Goal: Information Seeking & Learning: Learn about a topic

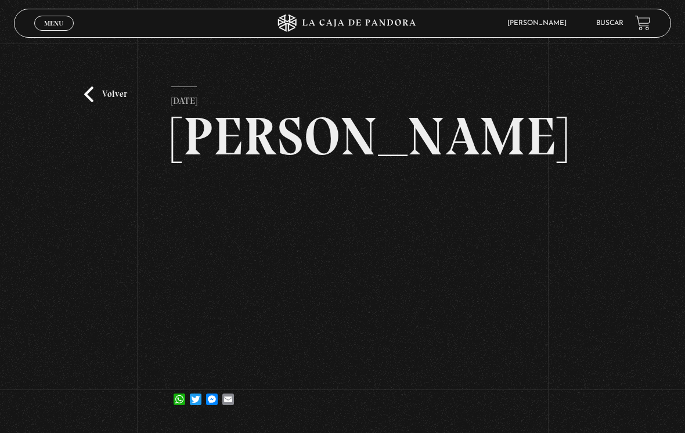
click at [107, 93] on link "Volver" at bounding box center [105, 94] width 43 height 16
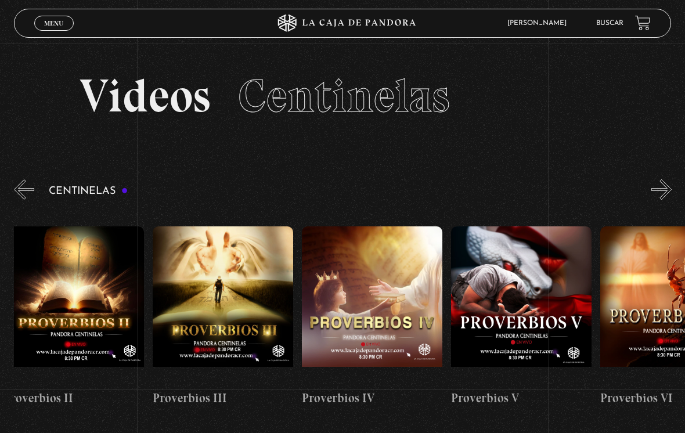
scroll to position [0, 608]
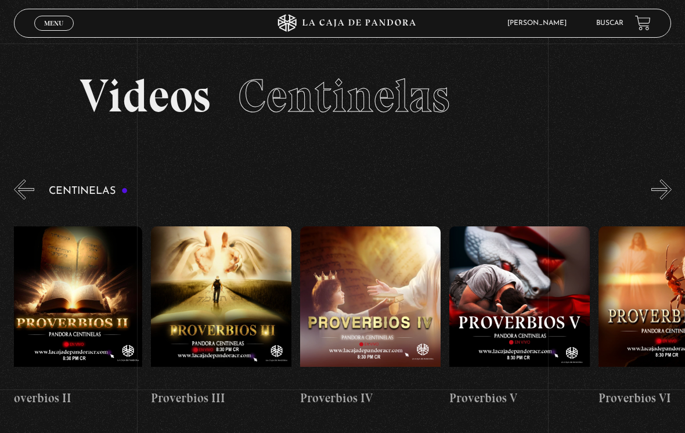
click at [600, 21] on link "Buscar" at bounding box center [609, 23] width 27 height 7
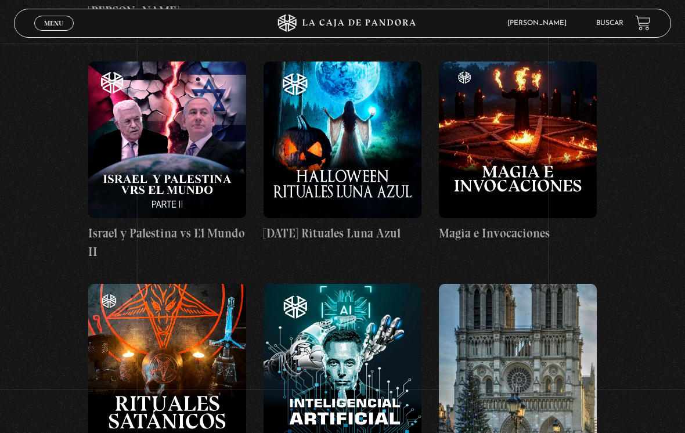
scroll to position [23086, 0]
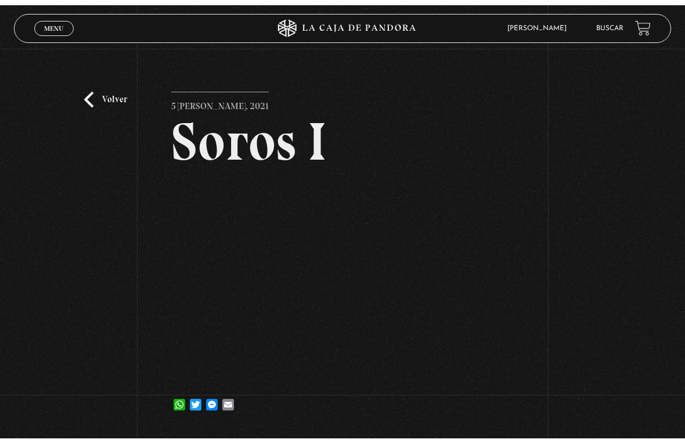
scroll to position [14, 0]
